Goal: Information Seeking & Learning: Learn about a topic

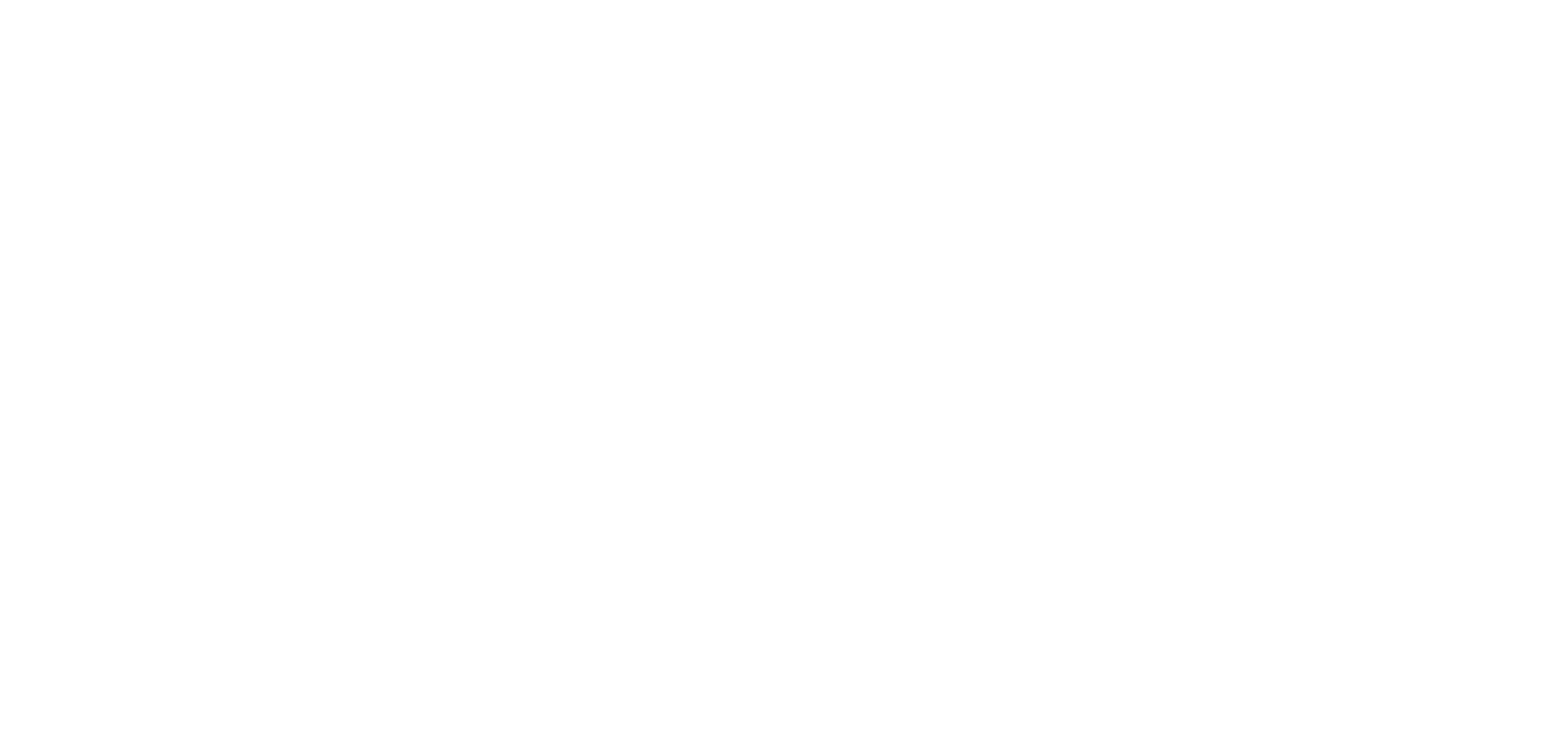
select select "*"
select select "**"
select select "****"
select select "*"
select select "**"
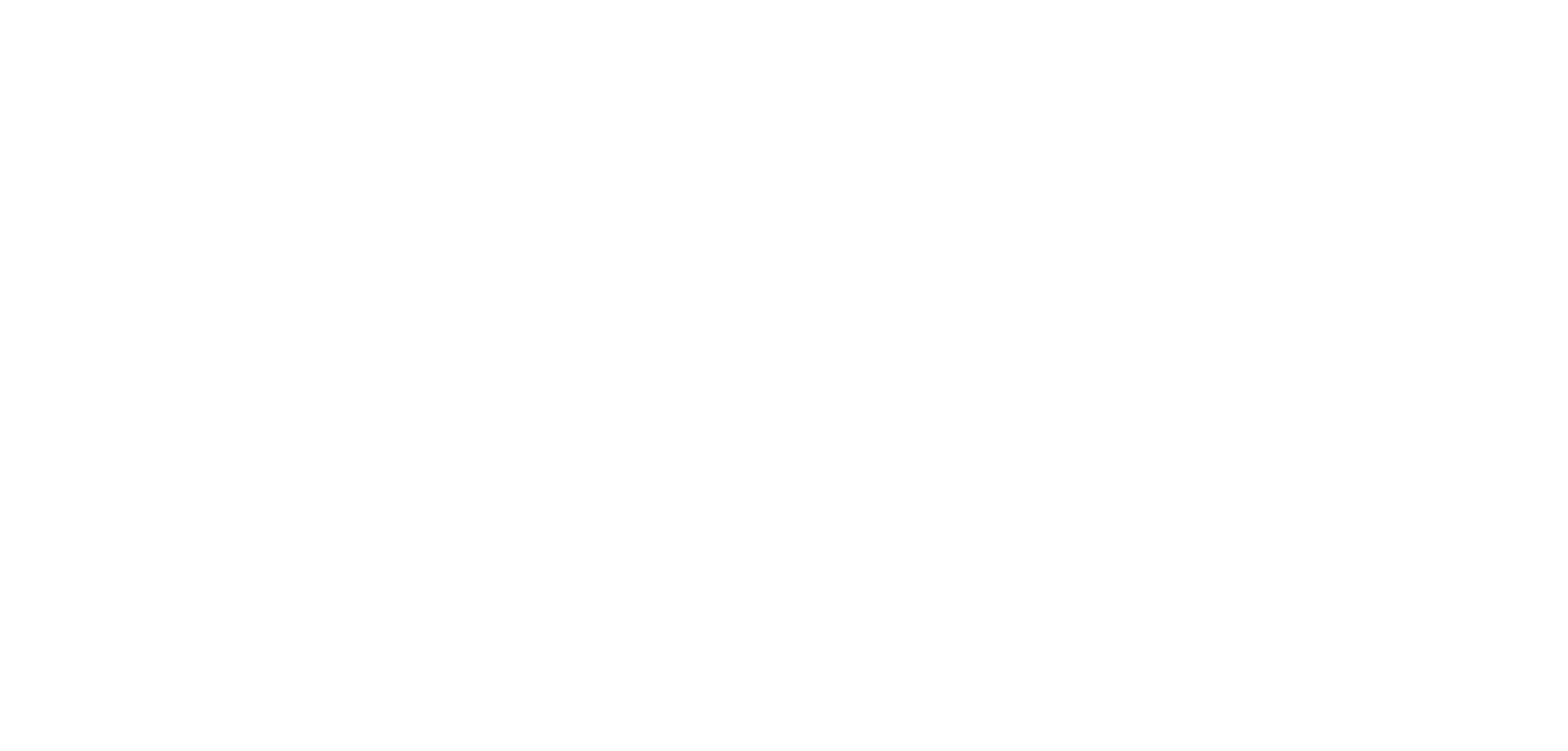
select select "****"
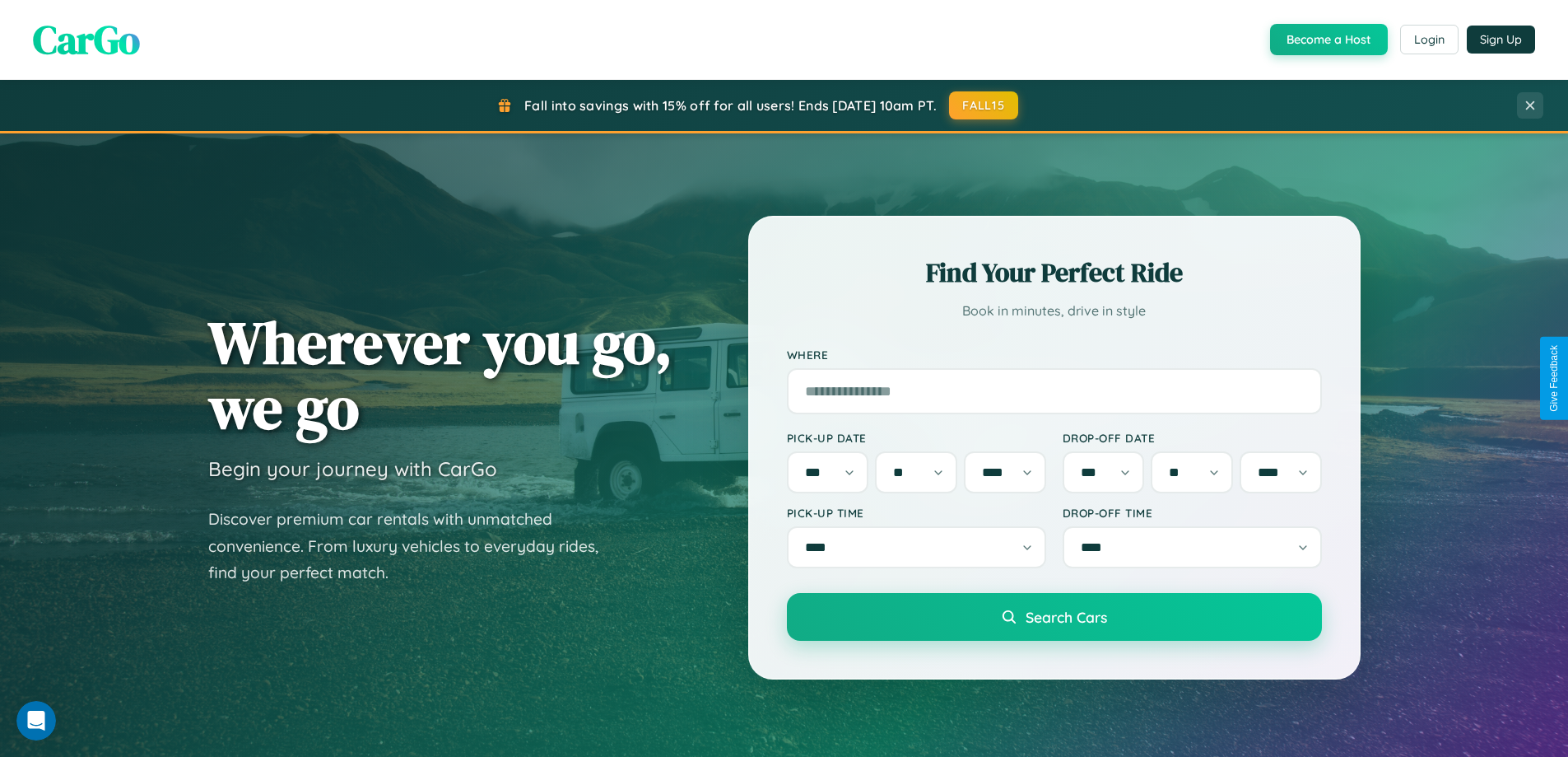
scroll to position [710, 0]
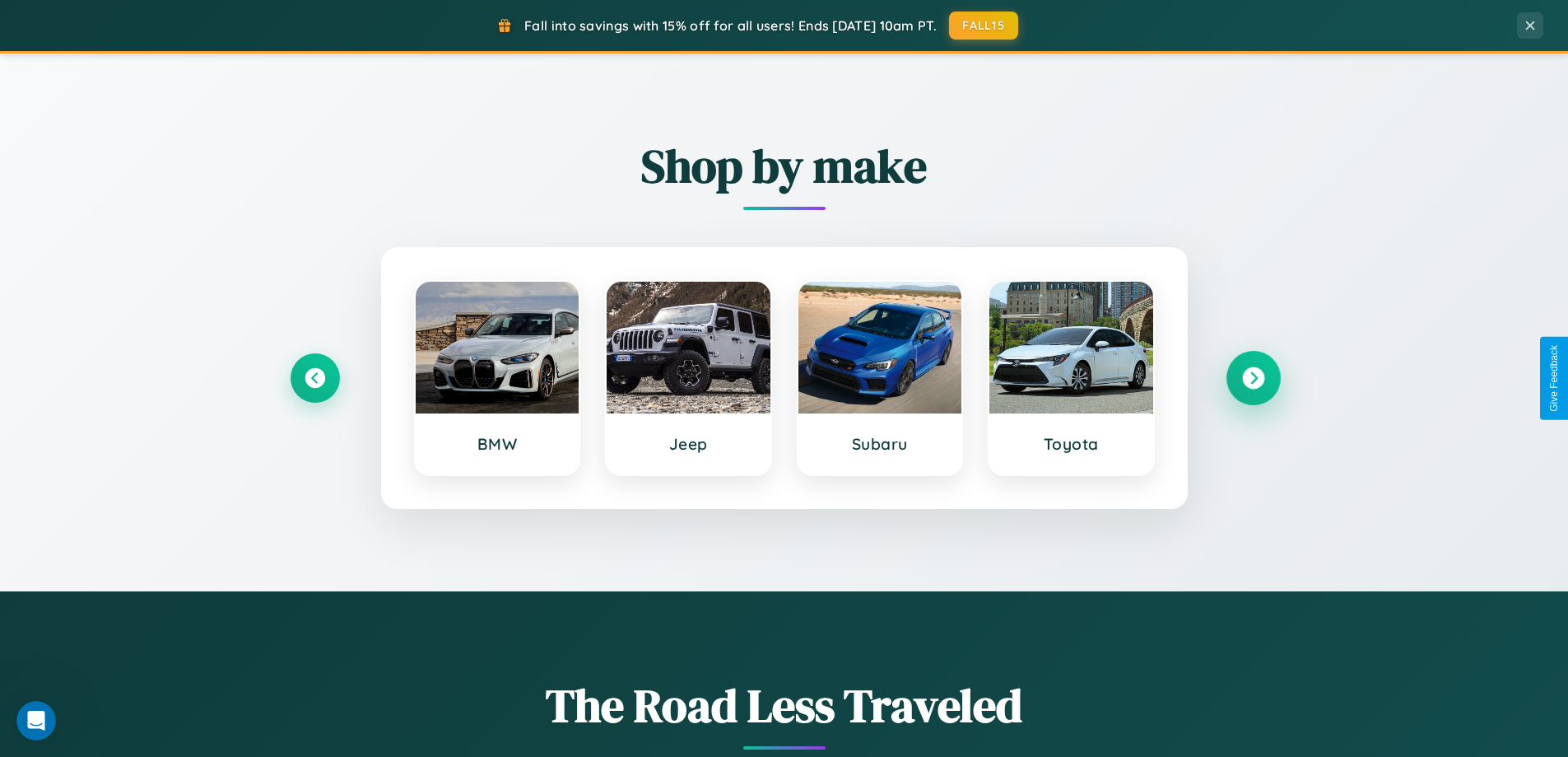
click at [1252, 378] on icon at bounding box center [1253, 379] width 23 height 23
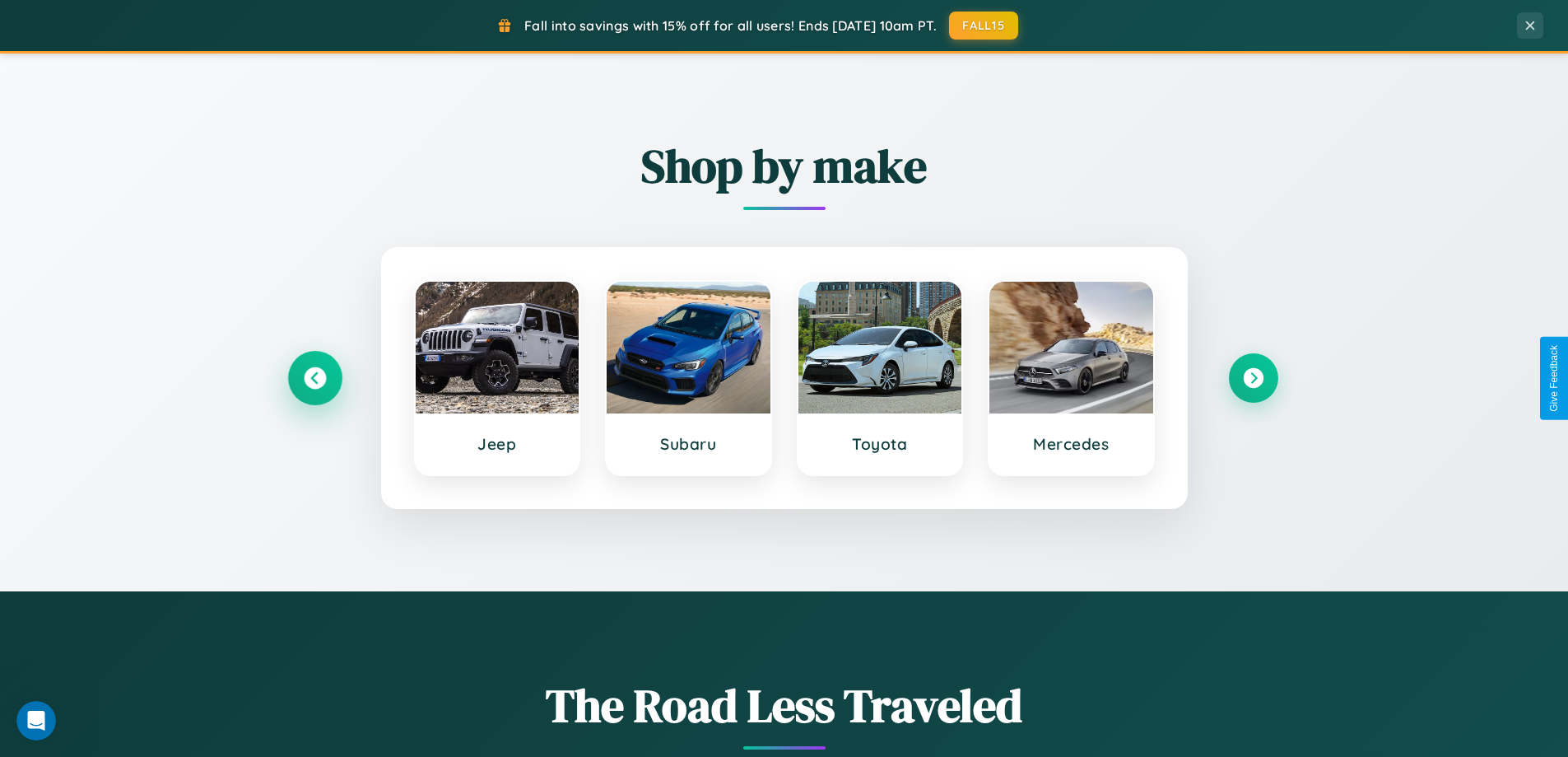
click at [315, 378] on icon at bounding box center [315, 379] width 23 height 23
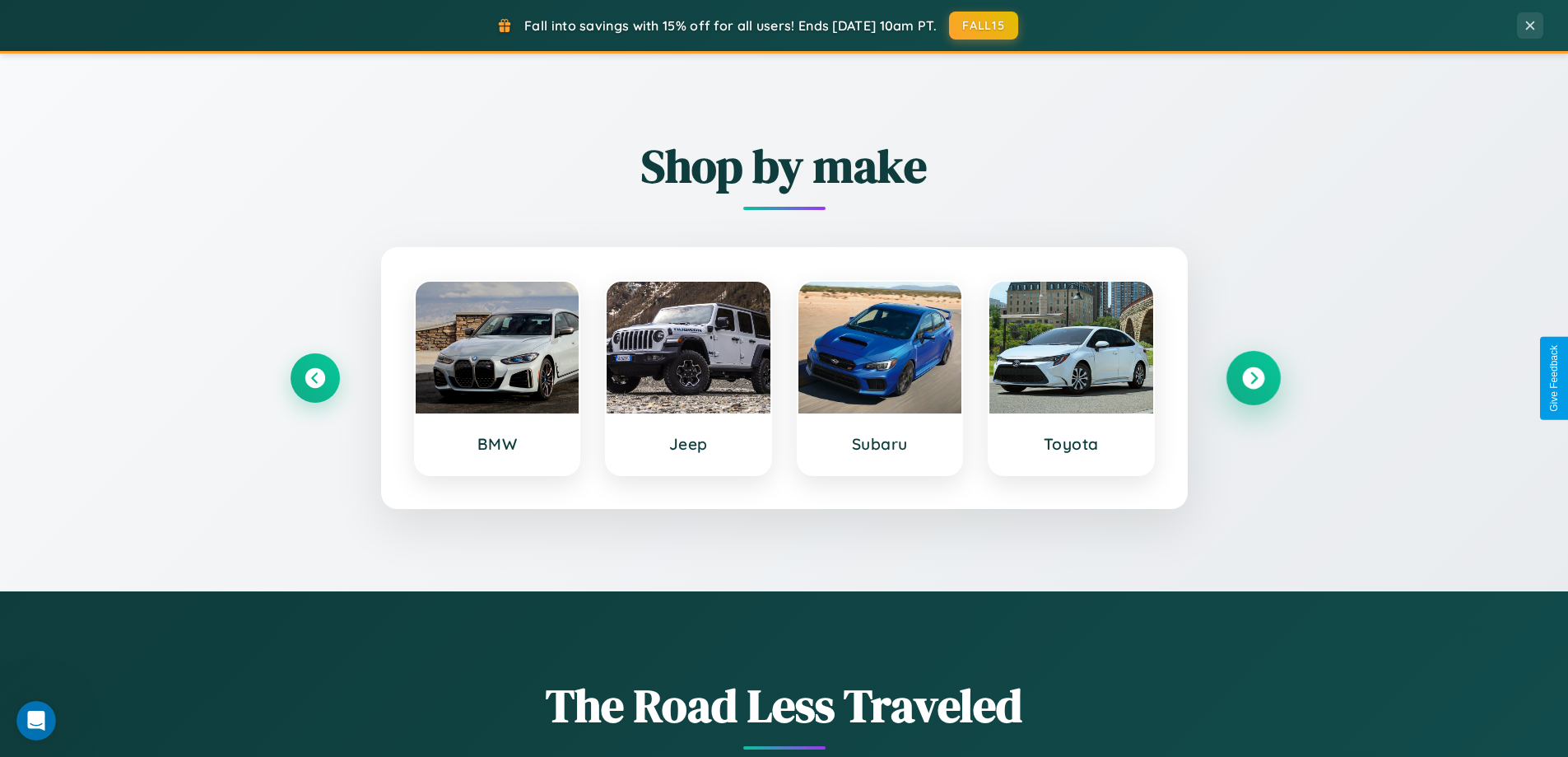
click at [1252, 378] on icon at bounding box center [1253, 379] width 23 height 23
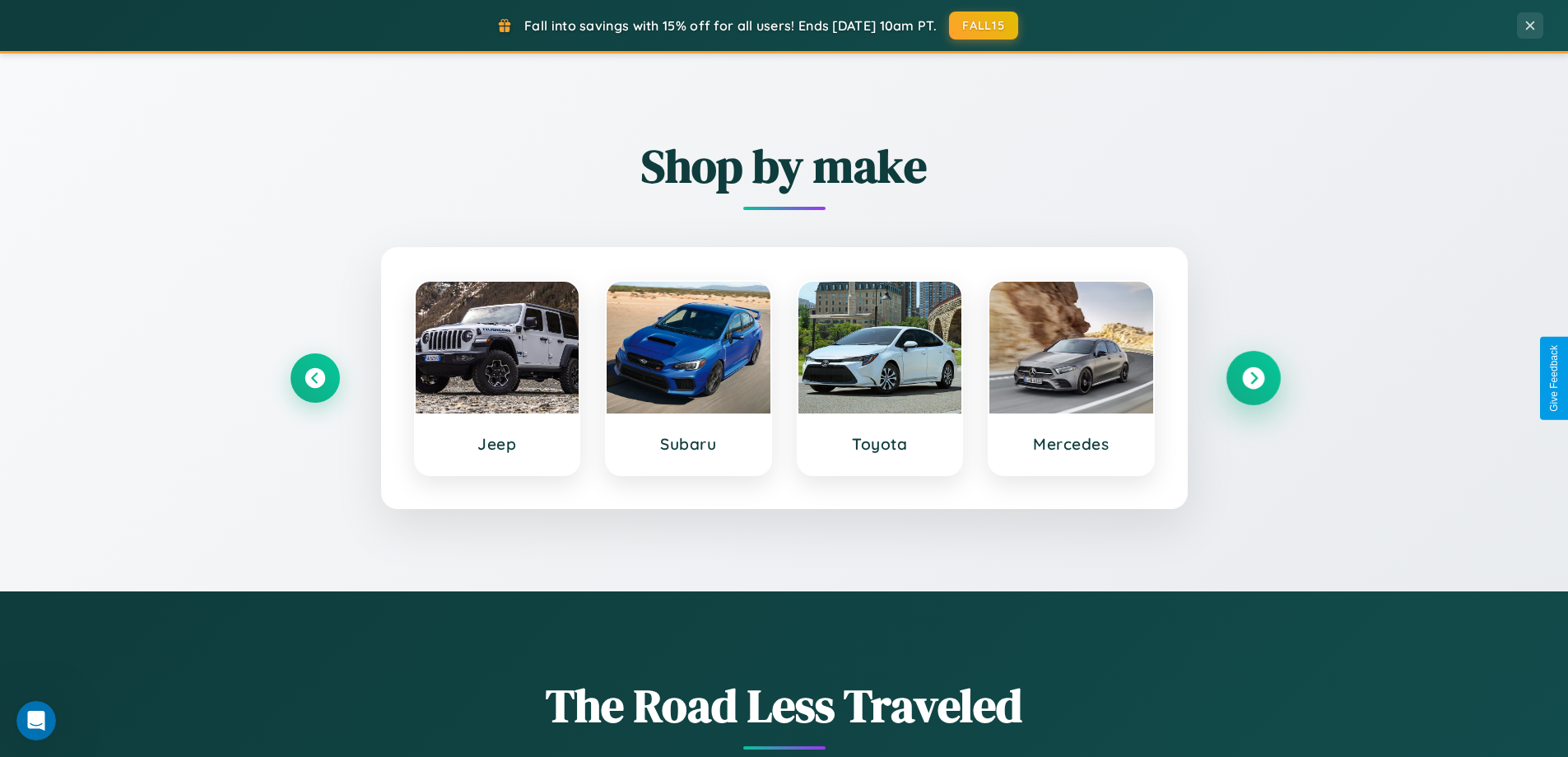
click at [1252, 378] on icon at bounding box center [1253, 379] width 23 height 23
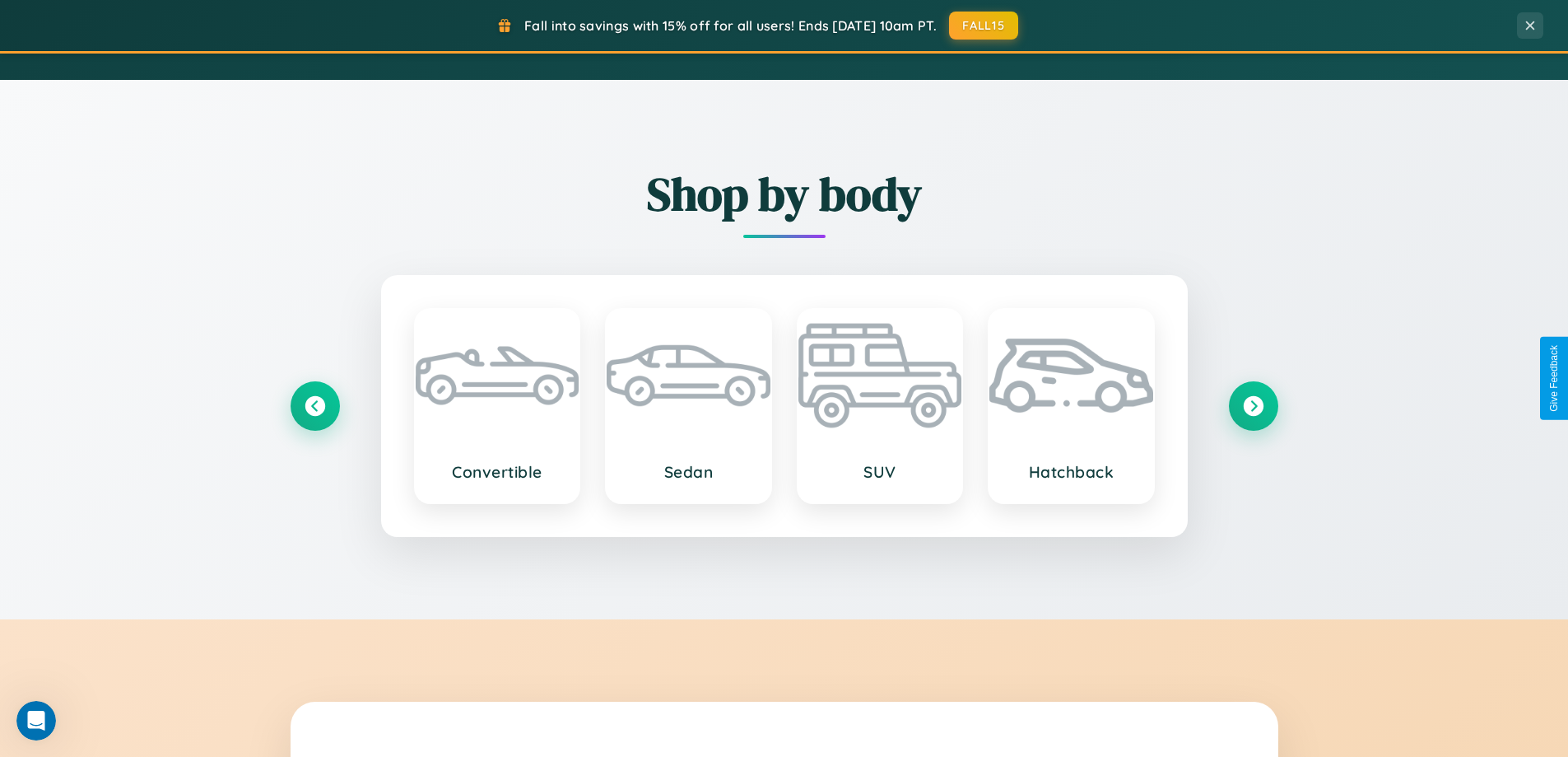
scroll to position [2645, 0]
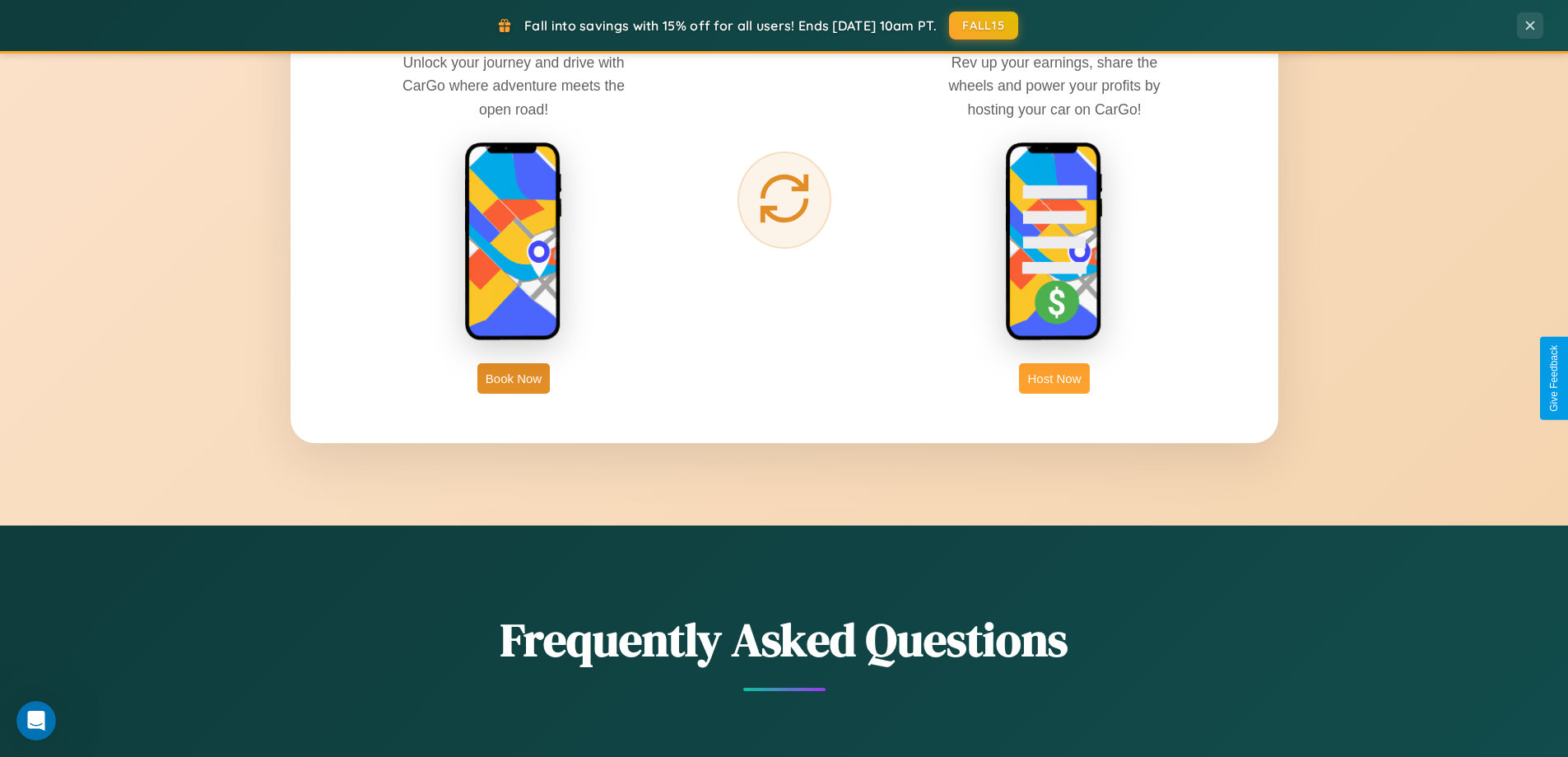
click at [1054, 378] on button "Host Now" at bounding box center [1054, 378] width 70 height 30
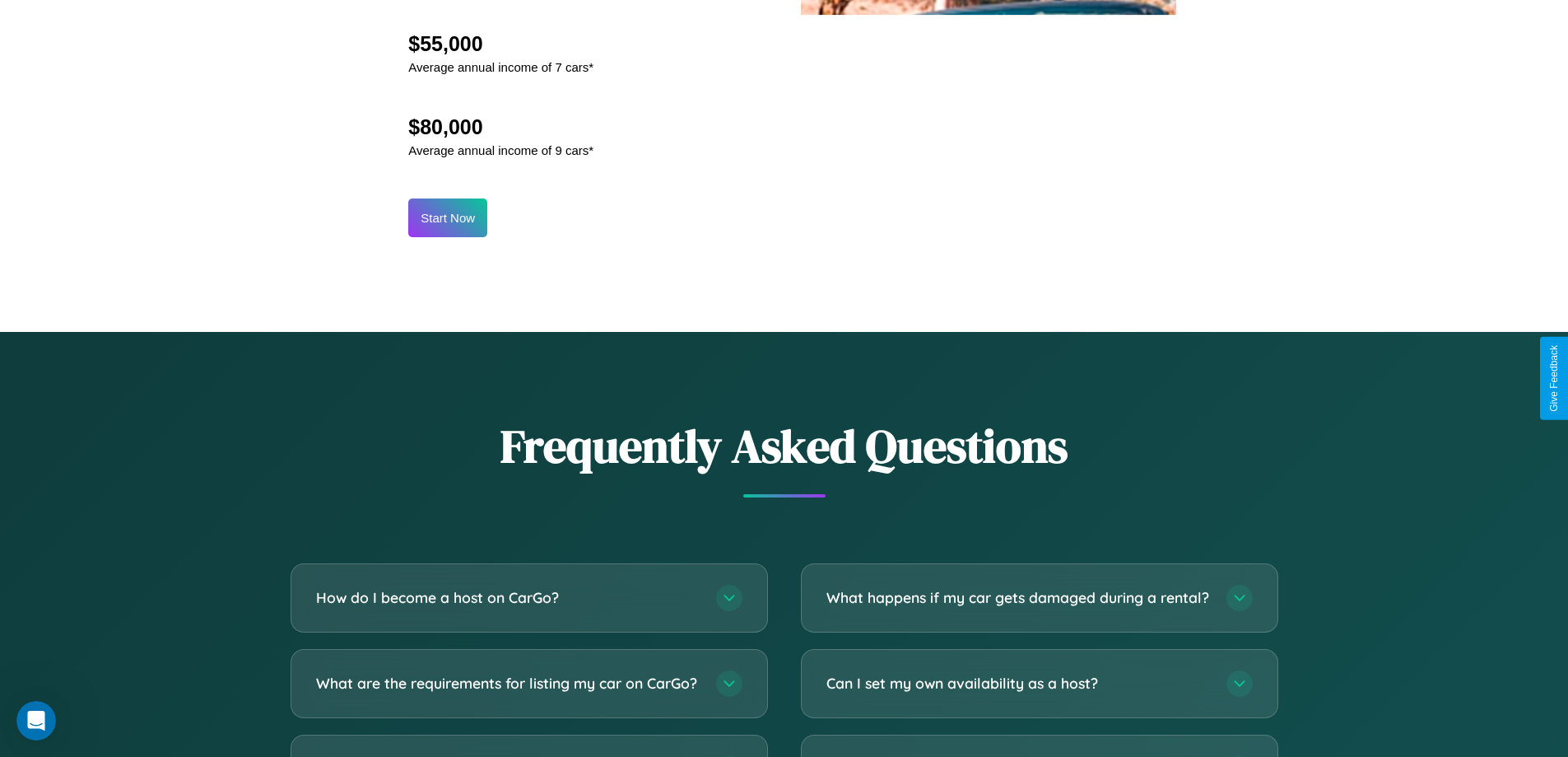
scroll to position [2226, 0]
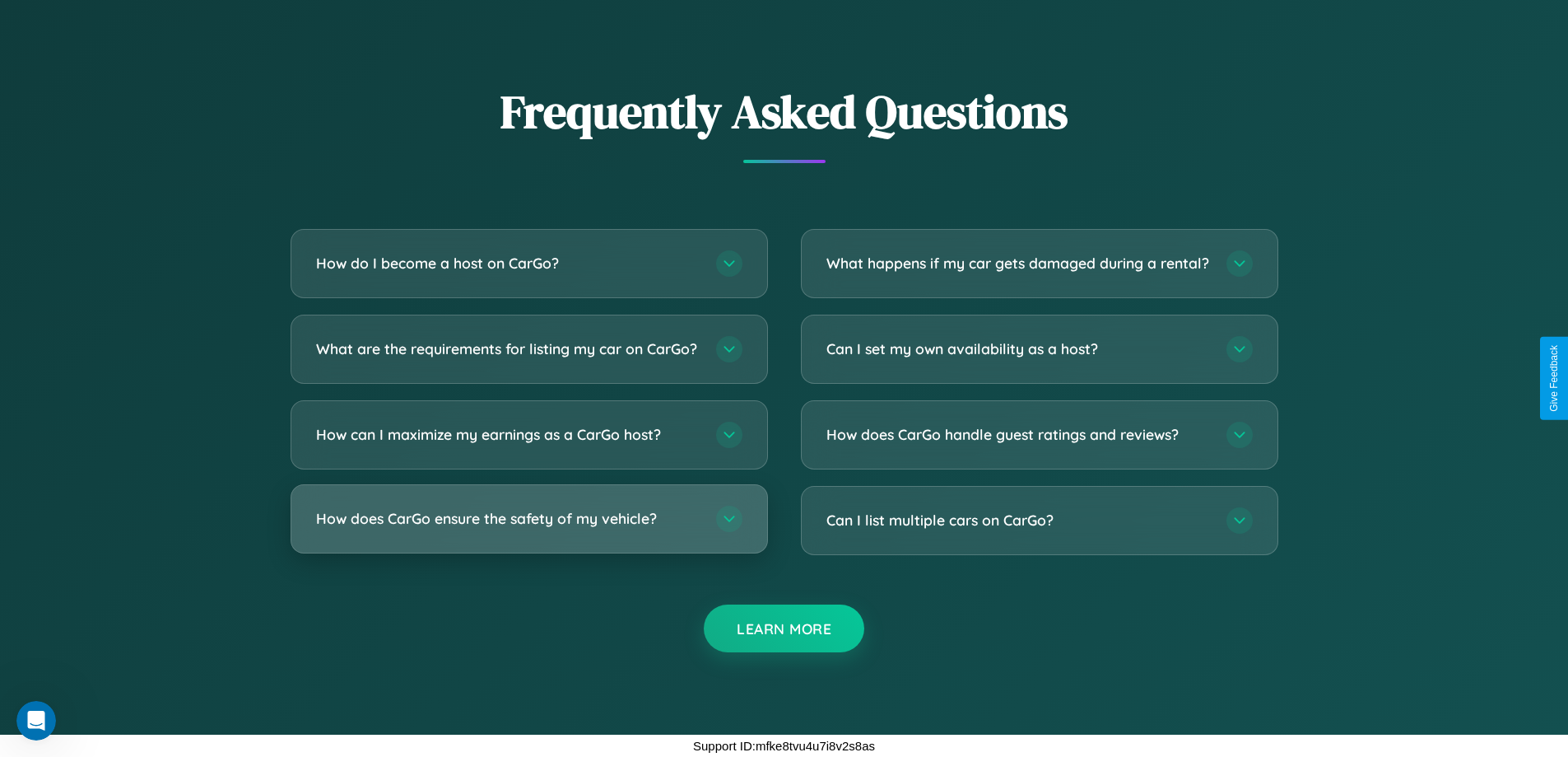
click at [529, 518] on h3 "How does CarGo ensure the safety of my vehicle?" at bounding box center [507, 518] width 384 height 21
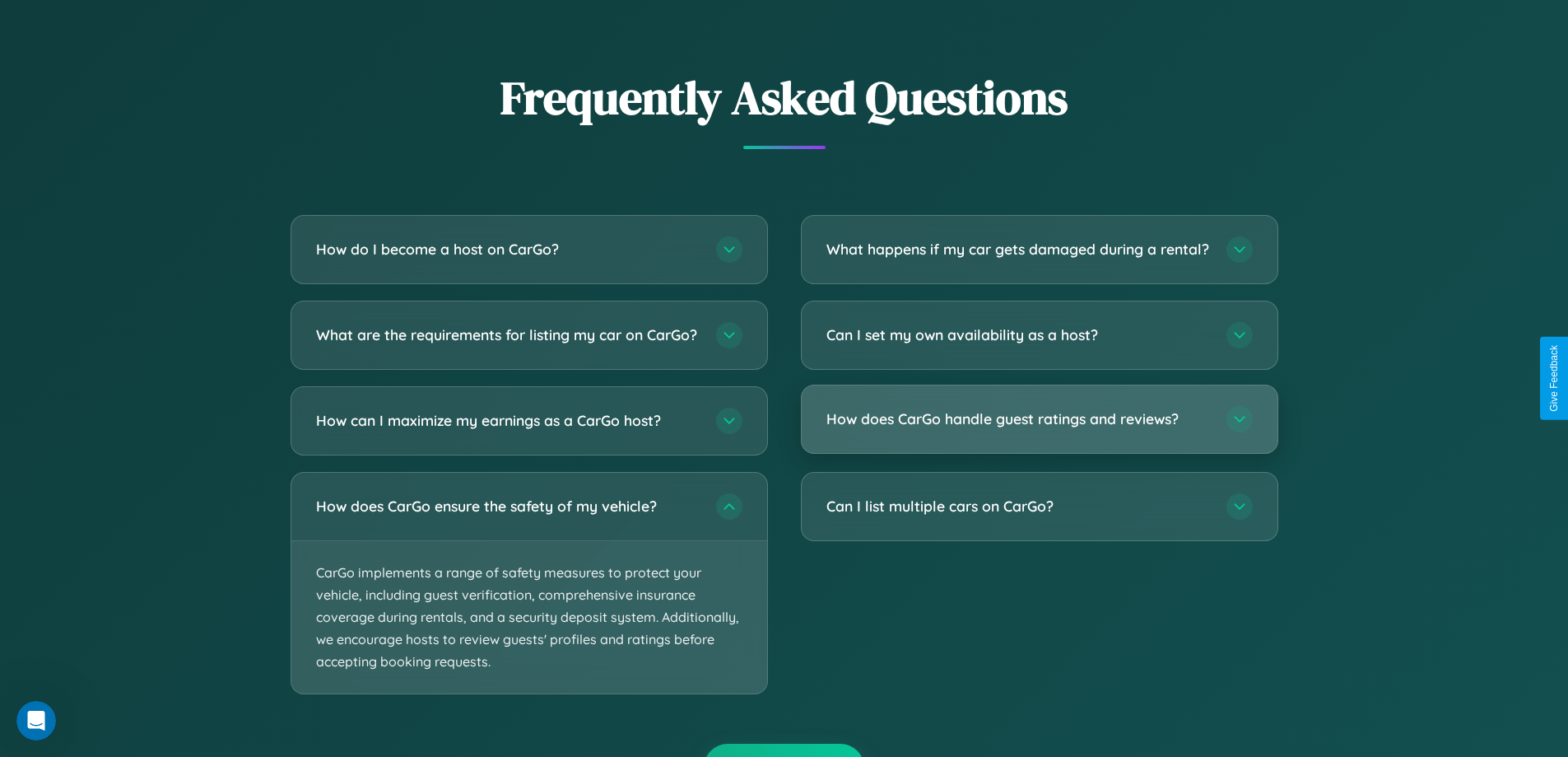
click at [1038, 429] on h3 "How does CarGo handle guest ratings and reviews?" at bounding box center [1018, 419] width 384 height 21
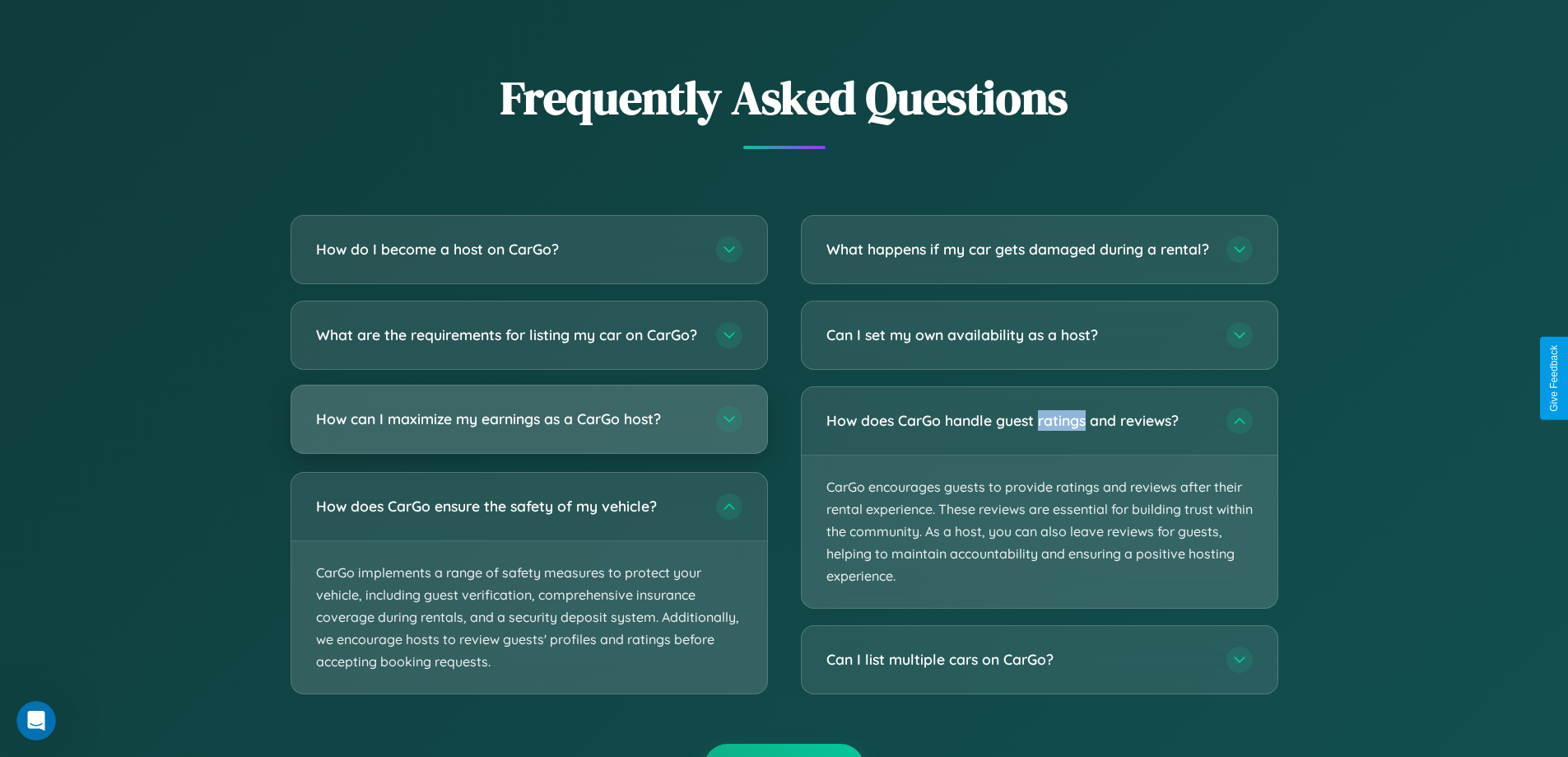
click at [529, 429] on h3 "How can I maximize my earnings as a CarGo host?" at bounding box center [507, 419] width 384 height 21
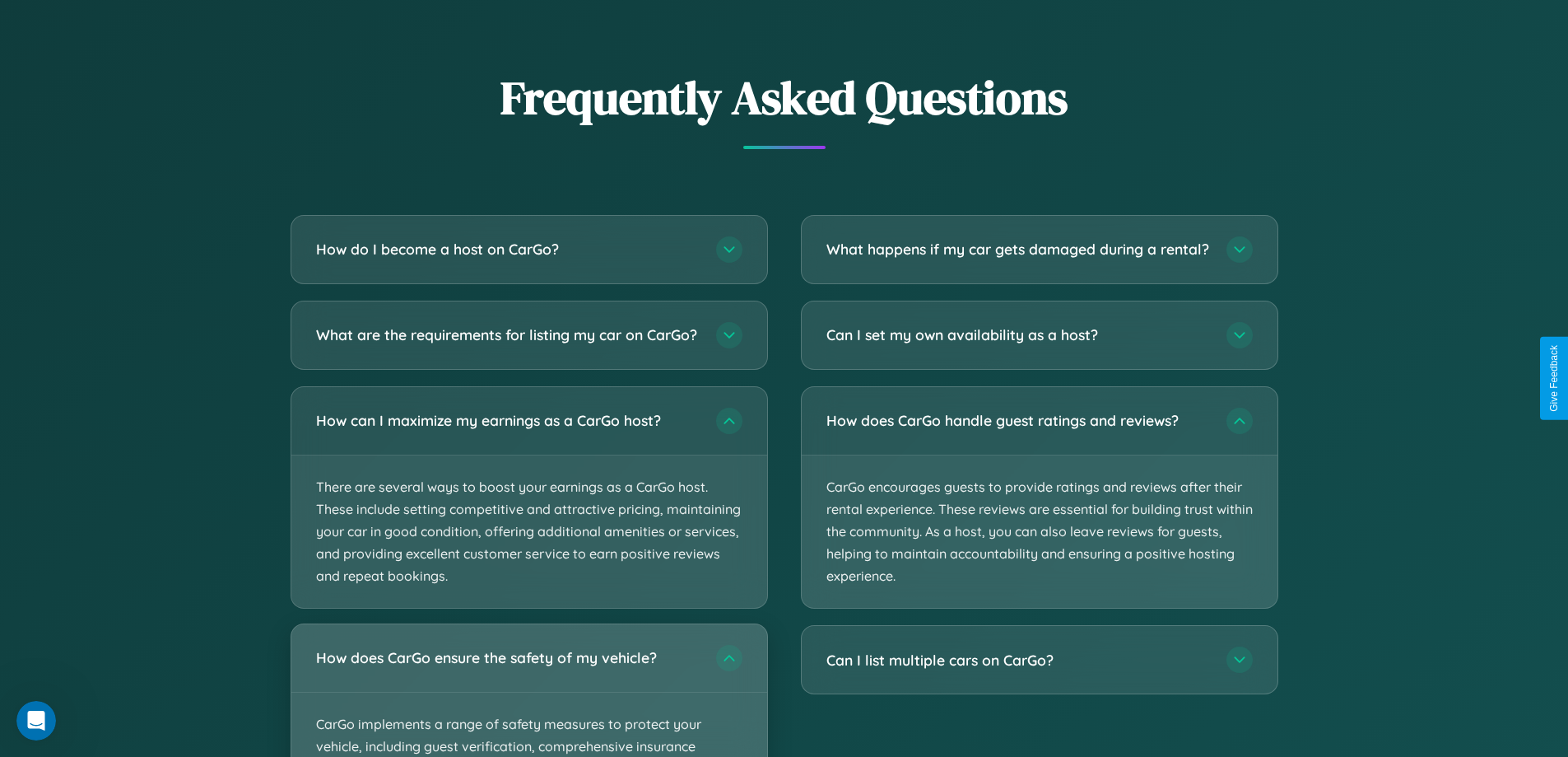
click at [529, 692] on div "How does CarGo ensure the safety of my vehicle?" at bounding box center [529, 658] width 476 height 68
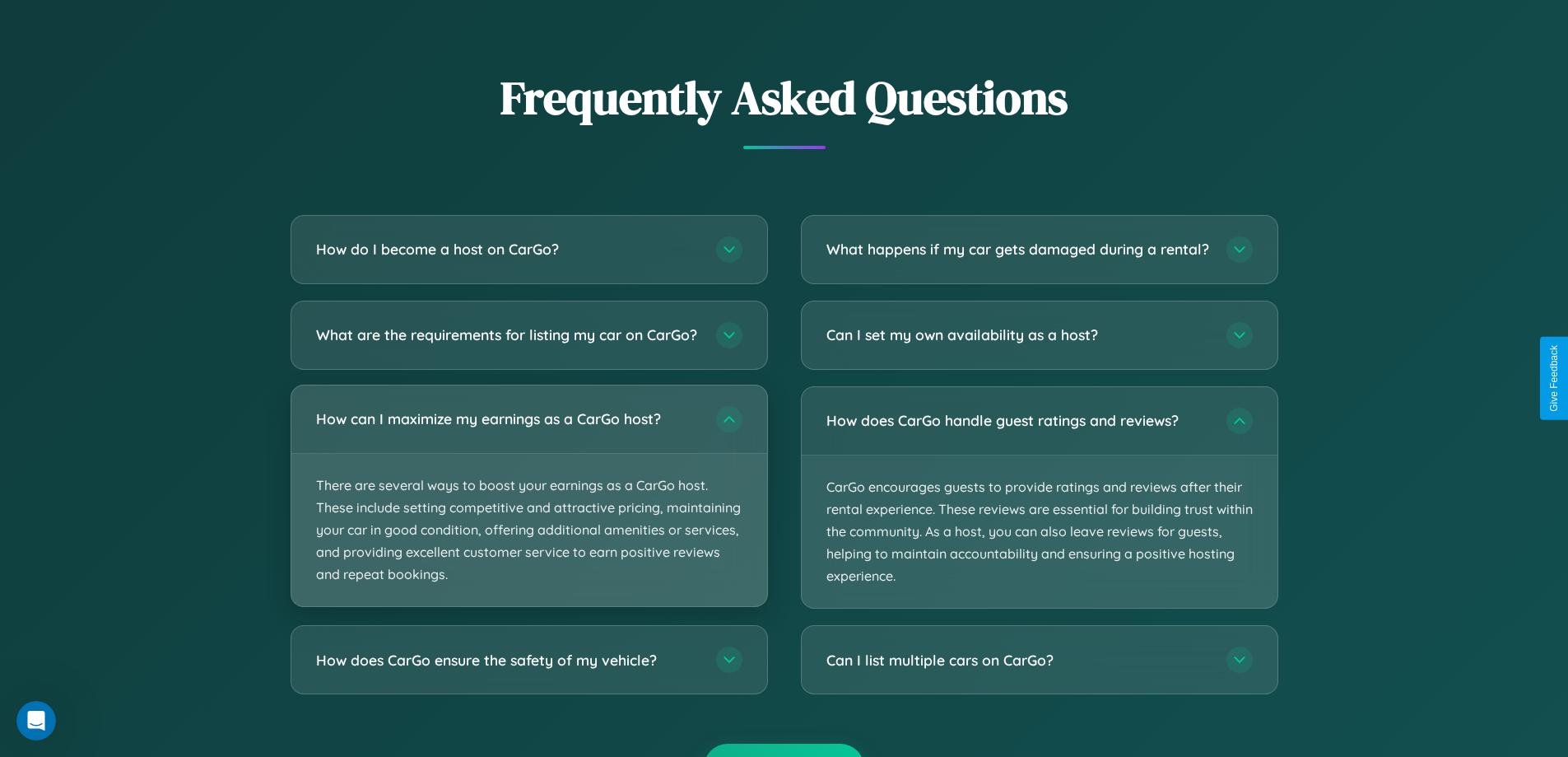
click at [529, 510] on p "There are several ways to boost your earnings as a CarGo host. These include se…" at bounding box center [529, 530] width 476 height 153
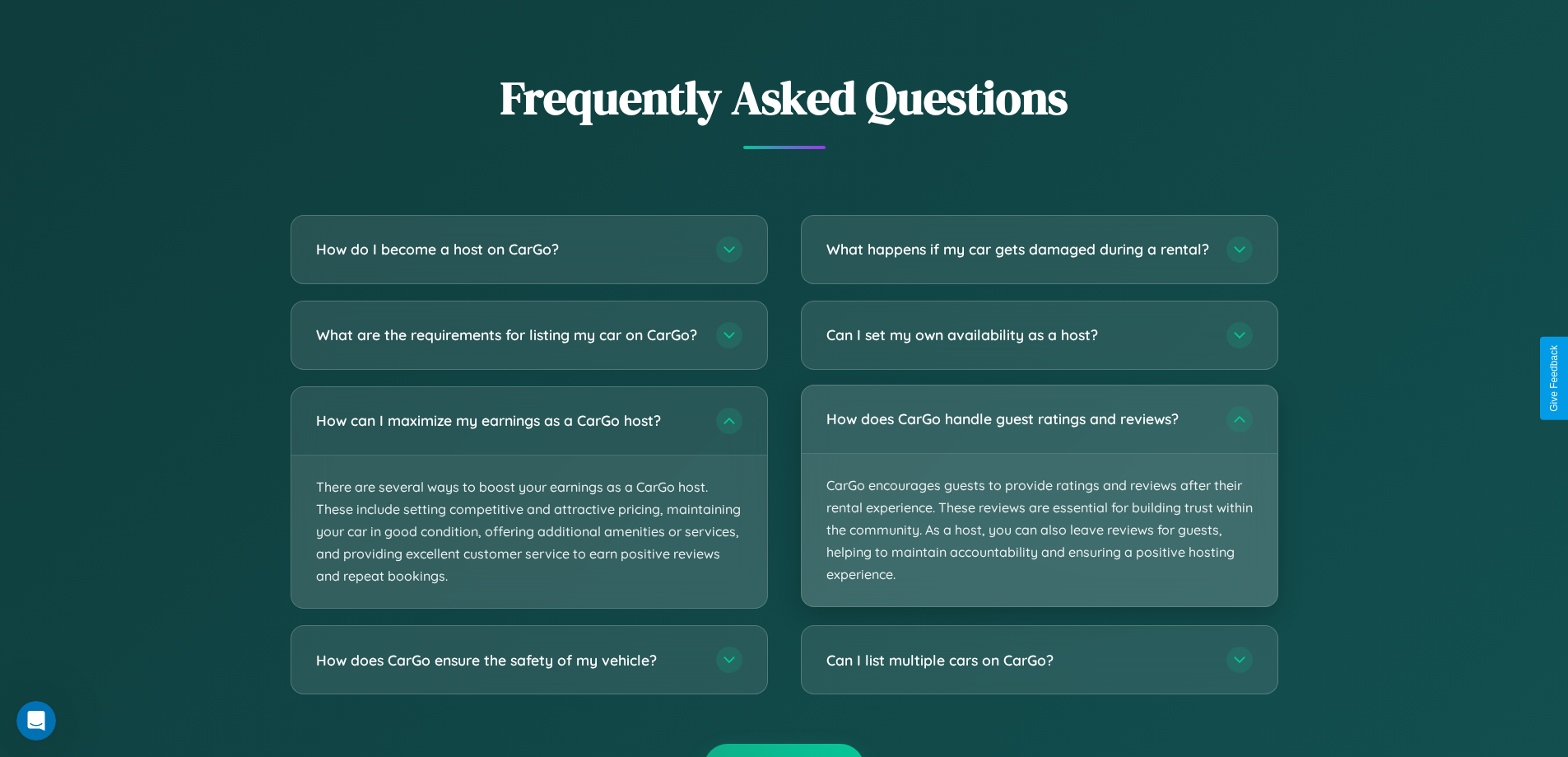
click at [1038, 511] on p "CarGo encourages guests to provide ratings and reviews after their rental exper…" at bounding box center [1039, 530] width 476 height 153
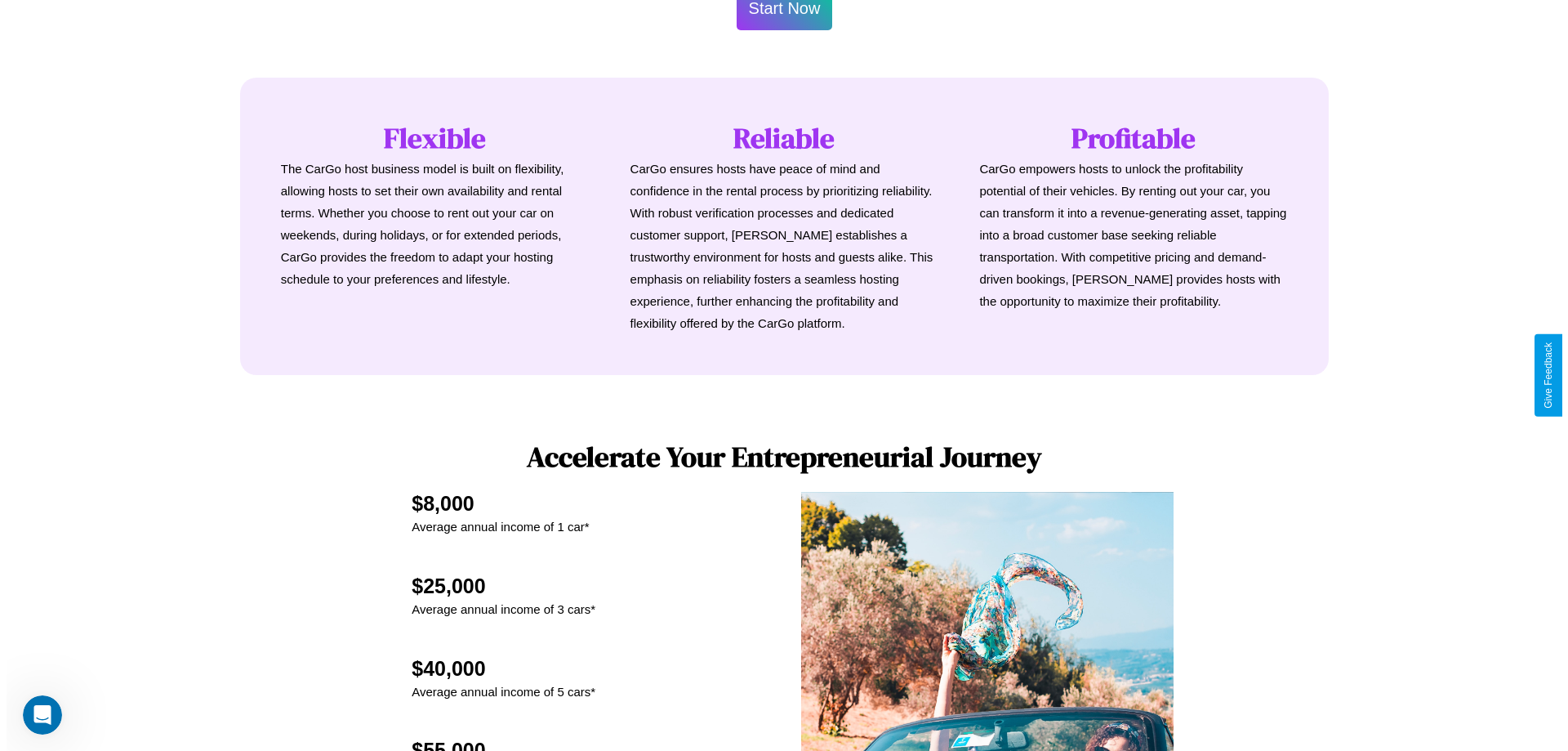
scroll to position [789, 0]
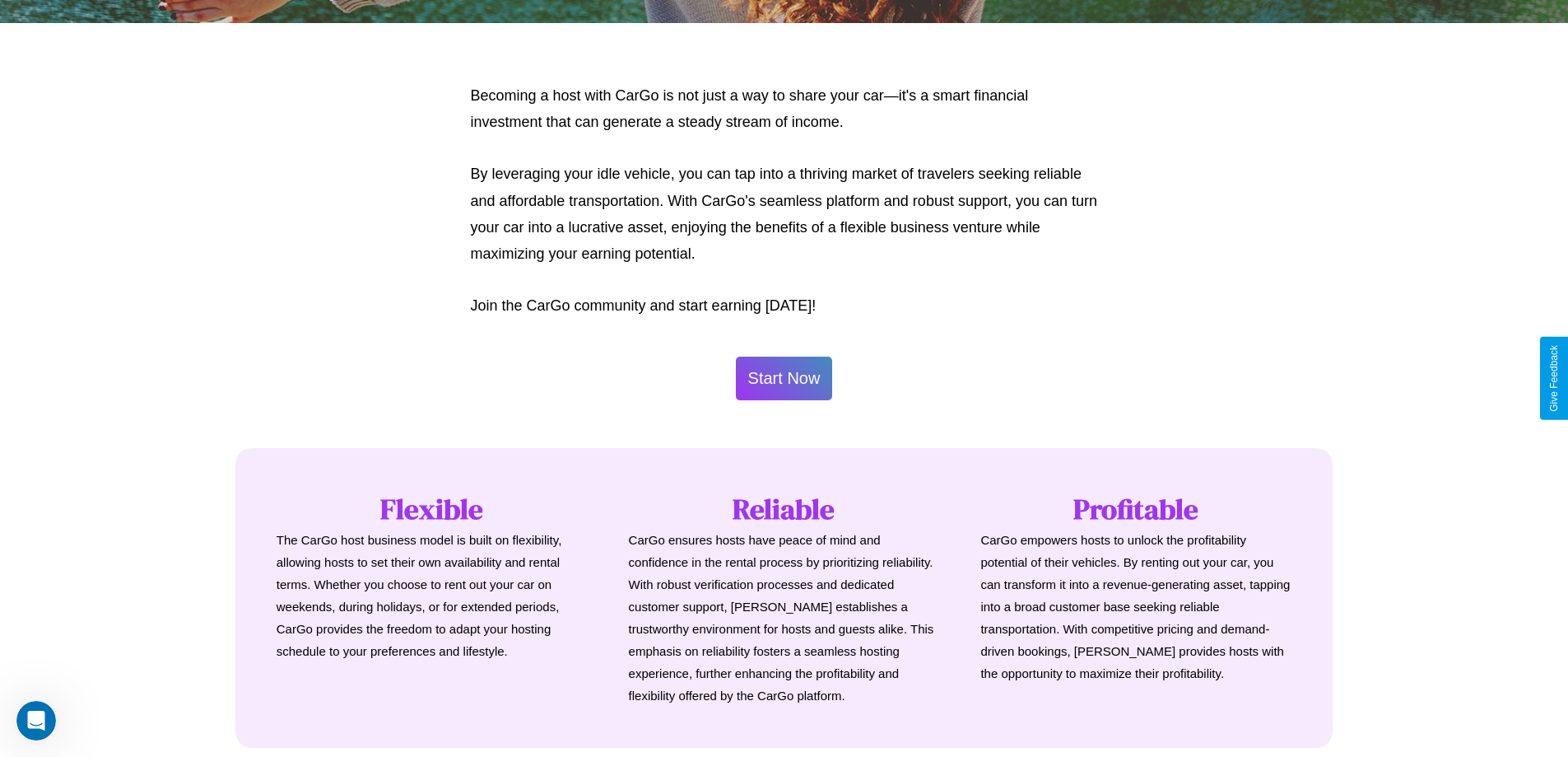
click at [784, 378] on button "Start Now" at bounding box center [784, 378] width 97 height 43
